Goal: Obtain resource: Obtain resource

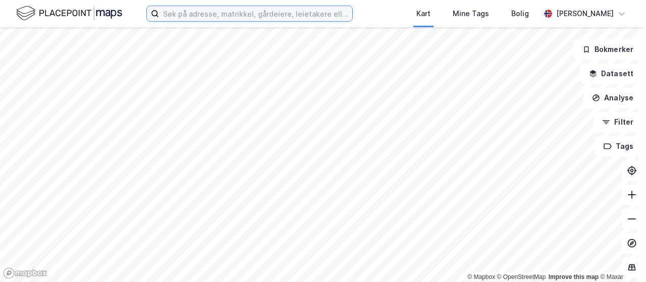
click at [291, 19] on input at bounding box center [255, 13] width 193 height 15
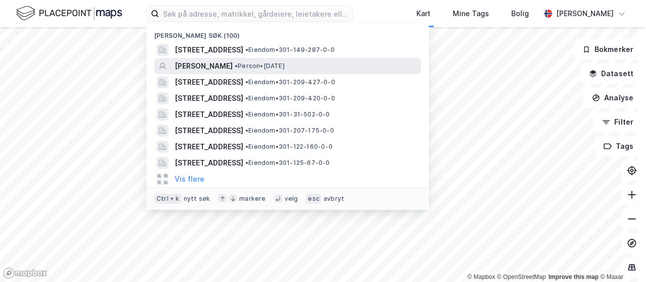
click at [267, 63] on span "• Person • [DATE]" at bounding box center [260, 66] width 50 height 8
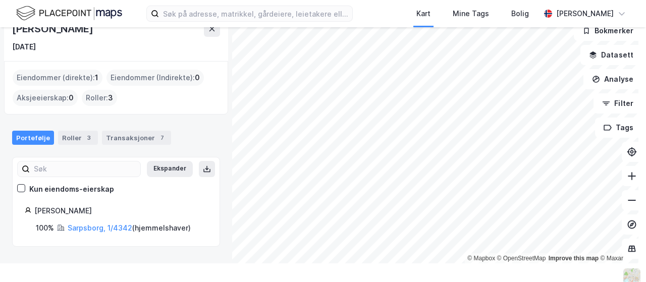
scroll to position [23, 0]
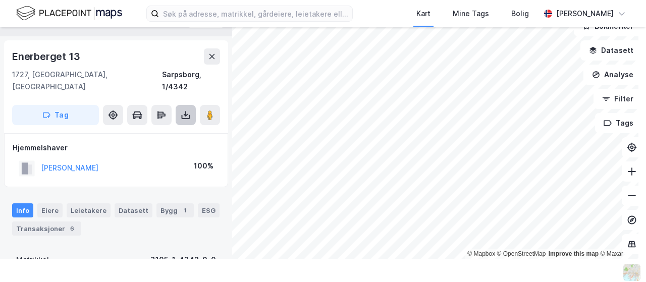
click at [182, 115] on icon at bounding box center [186, 117] width 9 height 4
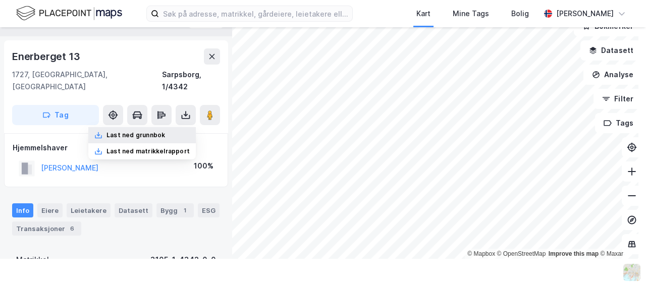
click at [146, 131] on div "Last ned grunnbok" at bounding box center [135, 135] width 59 height 8
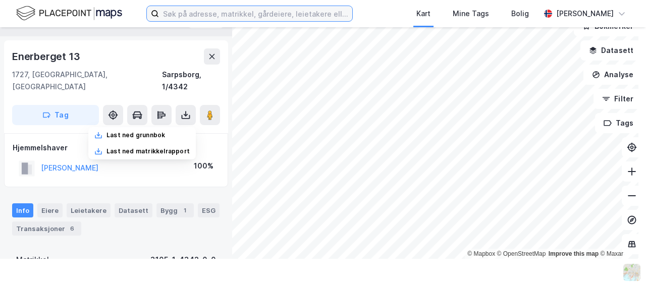
click at [222, 16] on input at bounding box center [255, 13] width 193 height 15
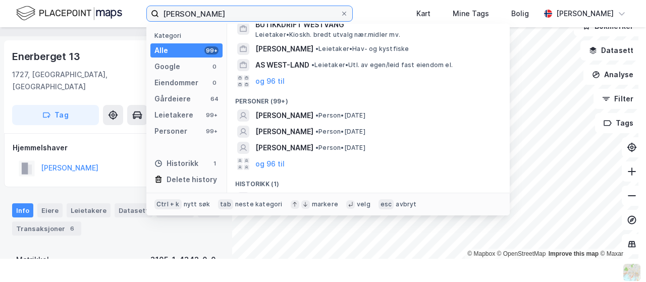
scroll to position [121, 0]
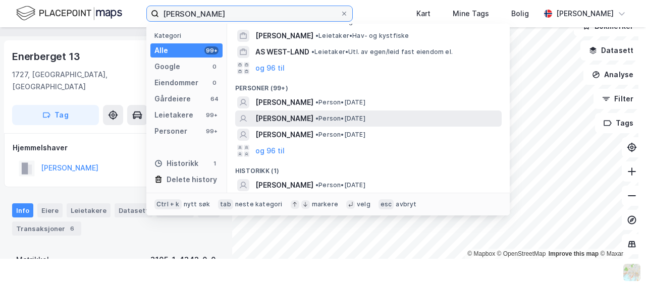
type input "[PERSON_NAME]"
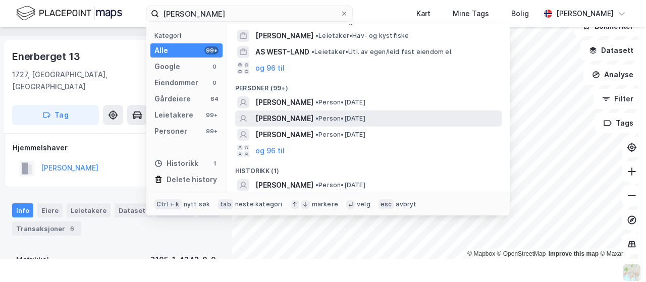
click at [356, 115] on span "• Person • [DATE]" at bounding box center [340, 118] width 50 height 8
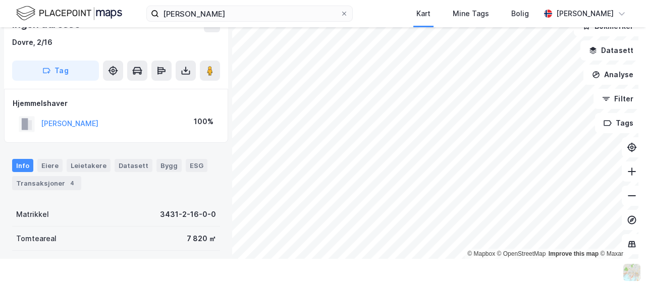
scroll to position [33, 0]
drag, startPoint x: 71, startPoint y: 122, endPoint x: 55, endPoint y: 130, distance: 17.8
click at [55, 130] on div "[PERSON_NAME] 100%" at bounding box center [116, 122] width 207 height 21
click at [194, 71] on button at bounding box center [186, 70] width 20 height 20
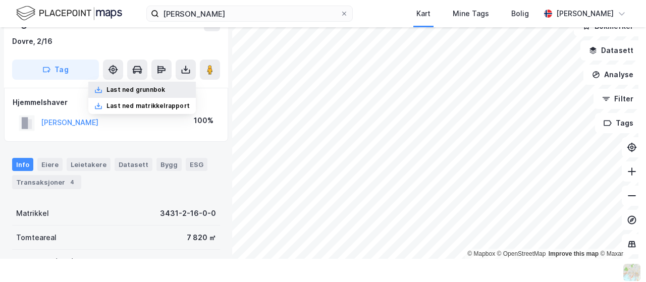
click at [144, 94] on div "Last ned grunnbok" at bounding box center [141, 90] width 107 height 16
